Goal: Transaction & Acquisition: Purchase product/service

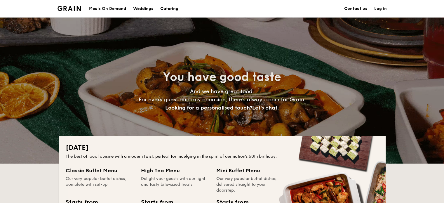
click at [107, 9] on div "Meals On Demand" at bounding box center [107, 9] width 37 height 18
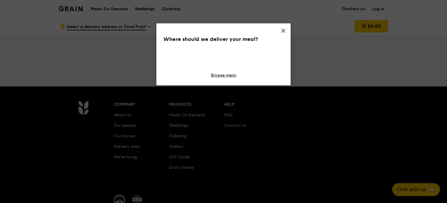
scroll to position [45, 0]
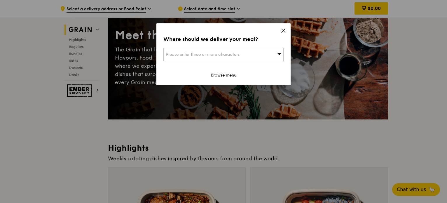
click at [284, 31] on icon at bounding box center [284, 31] width 4 height 4
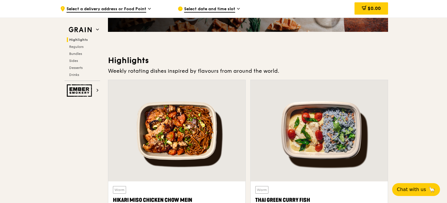
scroll to position [191, 0]
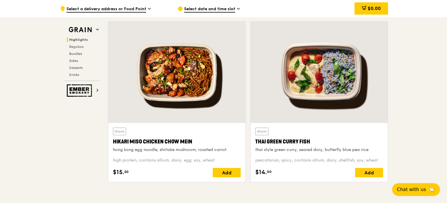
click at [176, 85] on div at bounding box center [176, 72] width 137 height 101
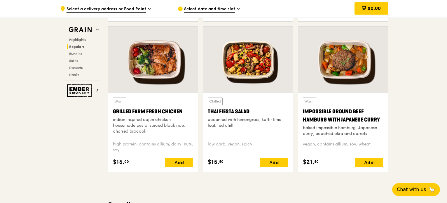
scroll to position [688, 0]
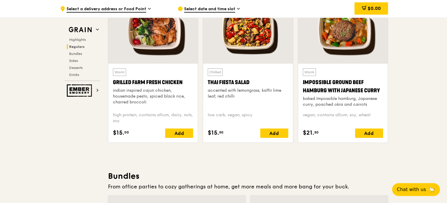
click at [246, 47] on div at bounding box center [248, 30] width 90 height 66
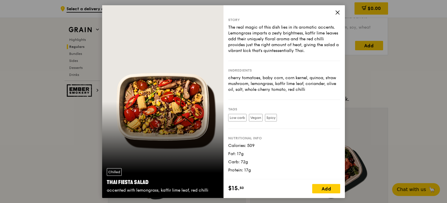
scroll to position [805, 0]
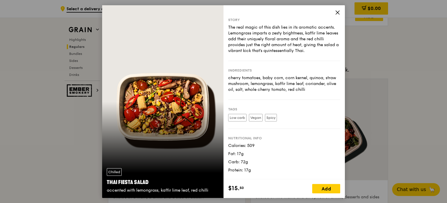
click at [266, 151] on div "Fat: 17g" at bounding box center [284, 154] width 112 height 6
